Goal: Ask a question

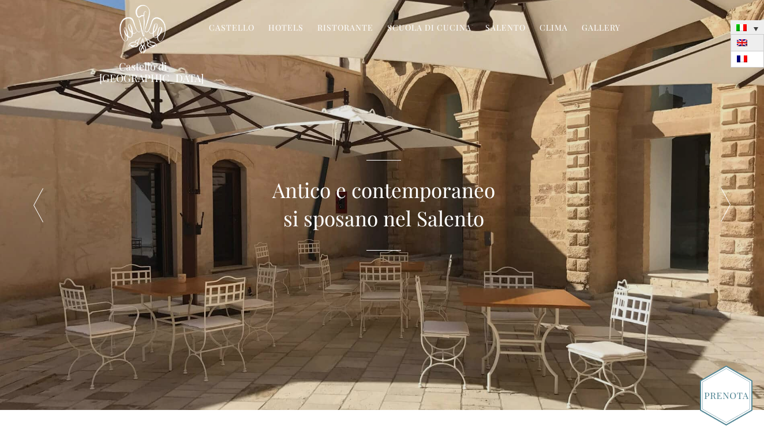
click at [745, 43] on img at bounding box center [742, 42] width 10 height 7
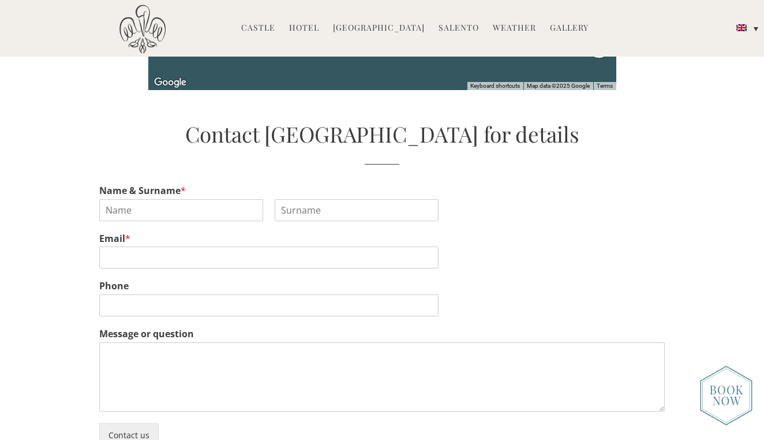
scroll to position [2681, 0]
type input "Emma"
type input "Brennan"
type input "emmabrennan62@gmail.com"
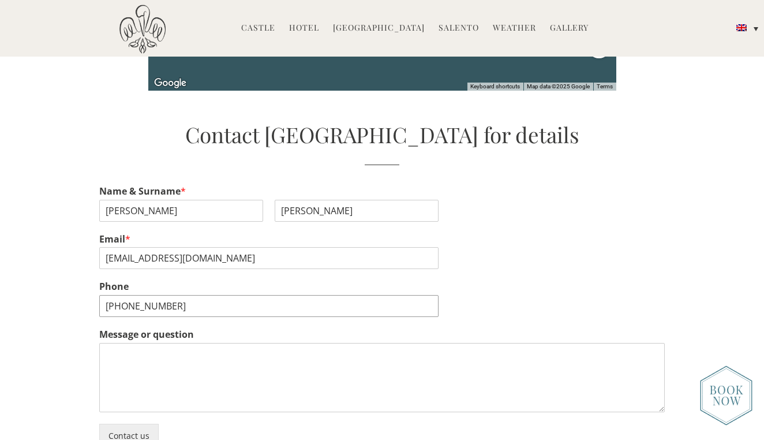
type input "+353838162215"
click at [187, 369] on textarea "Message or question" at bounding box center [382, 377] width 566 height 69
paste textarea "Hi, I came across your venue online and was really impressed. My fiancé and I a…"
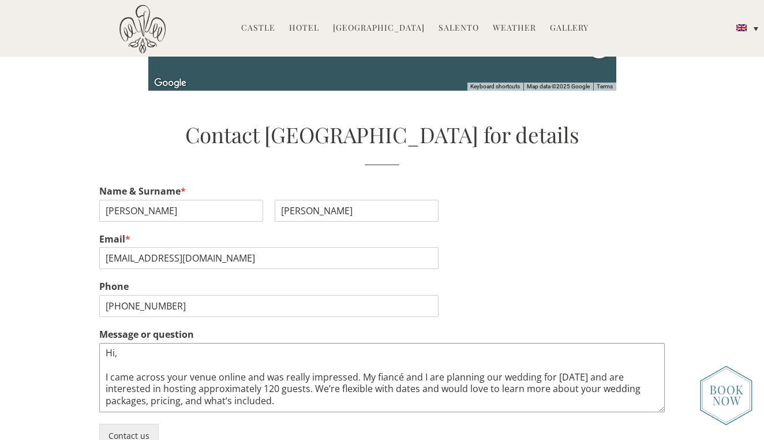
scroll to position [66, 0]
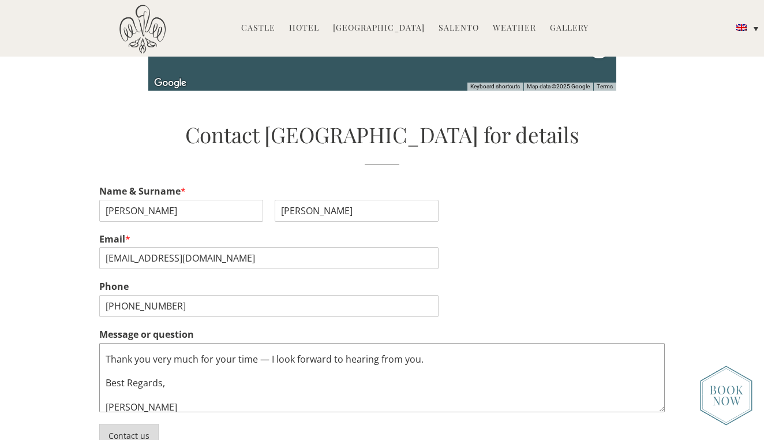
type textarea "Hi, I came across your venue online and was really impressed. My fiancé and I a…"
click at [136, 424] on button "Contact us" at bounding box center [128, 436] width 59 height 24
